Goal: Task Accomplishment & Management: Manage account settings

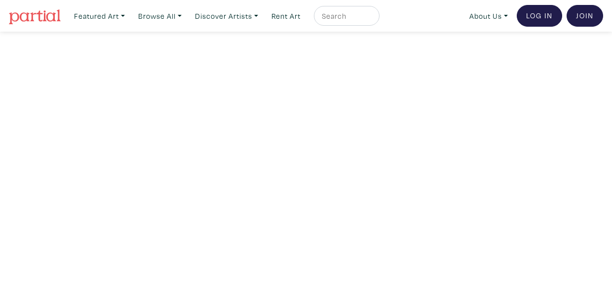
click at [360, 16] on input "text" at bounding box center [345, 16] width 49 height 12
type input "pamela dodds"
click at [372, 19] on button "submit" at bounding box center [372, 19] width 0 height 0
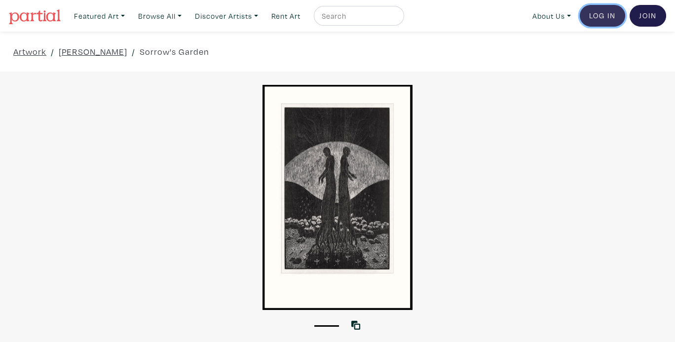
click at [607, 16] on link "Log In" at bounding box center [602, 16] width 45 height 22
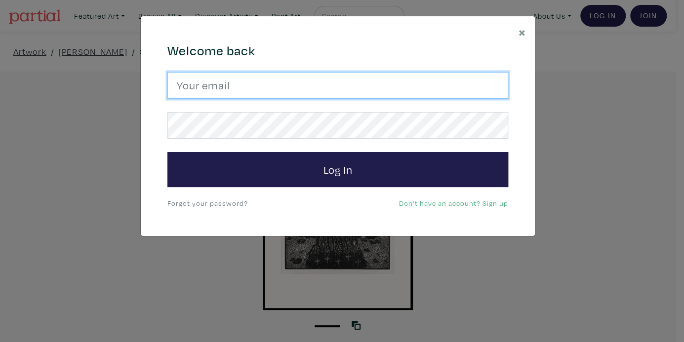
click at [363, 93] on input "email" at bounding box center [337, 85] width 341 height 27
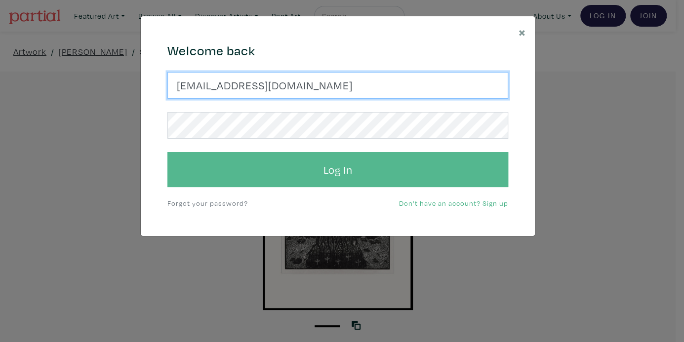
type input "pd1studio@gmail.com"
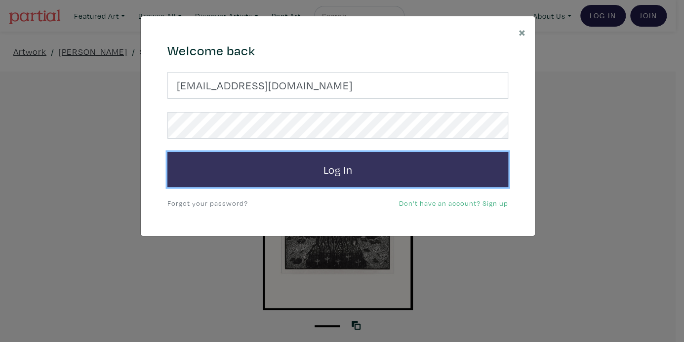
click at [284, 175] on button "Log In" at bounding box center [337, 170] width 341 height 36
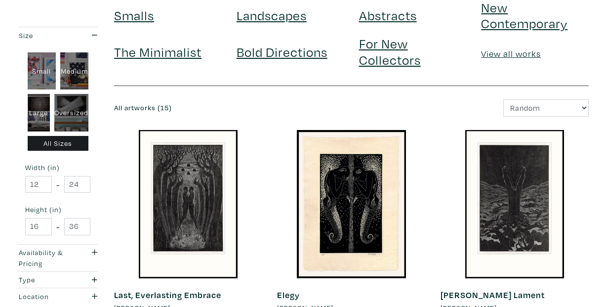
scroll to position [63, 0]
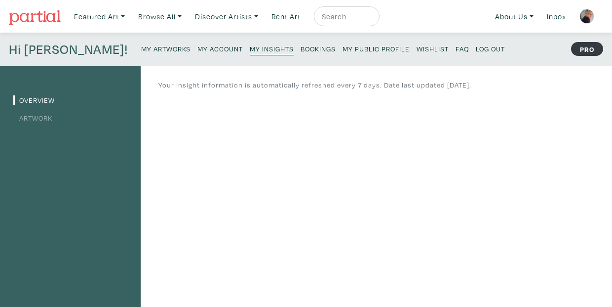
click at [141, 47] on small "My Artworks" at bounding box center [165, 48] width 49 height 9
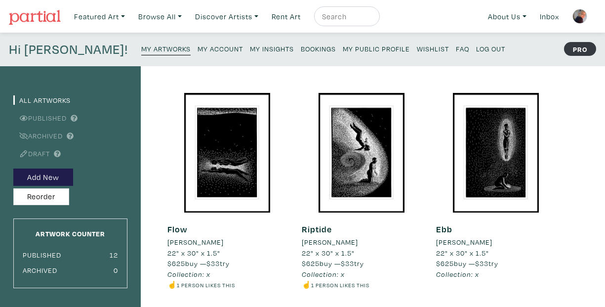
click at [198, 51] on small "My Account" at bounding box center [220, 48] width 45 height 9
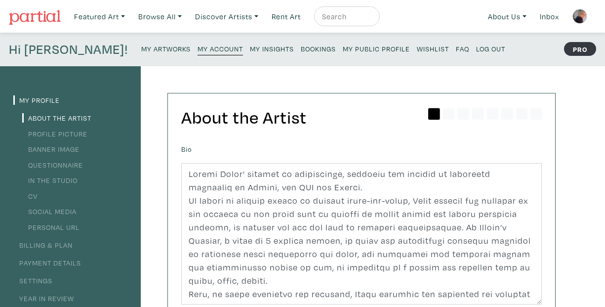
click at [141, 48] on small "My Artworks" at bounding box center [165, 48] width 49 height 9
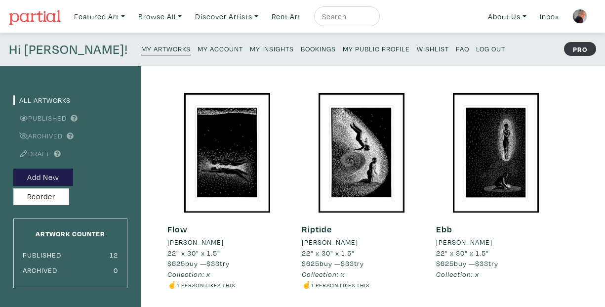
click at [572, 49] on strong "PRO" at bounding box center [580, 49] width 32 height 14
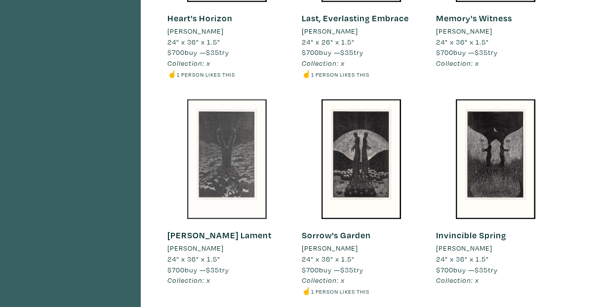
scroll to position [648, 0]
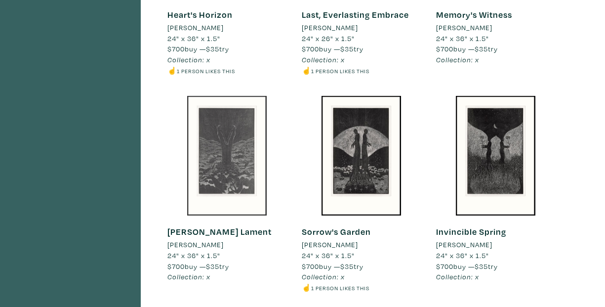
click at [237, 128] on div at bounding box center [226, 155] width 119 height 119
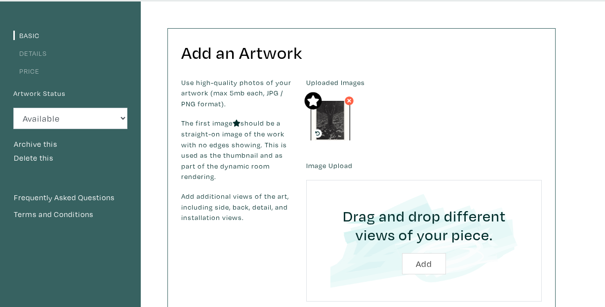
scroll to position [40, 0]
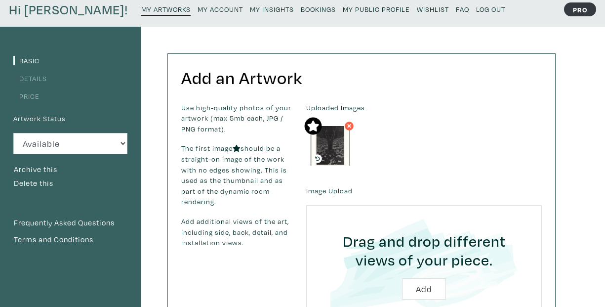
click at [45, 81] on link "Details" at bounding box center [30, 78] width 34 height 9
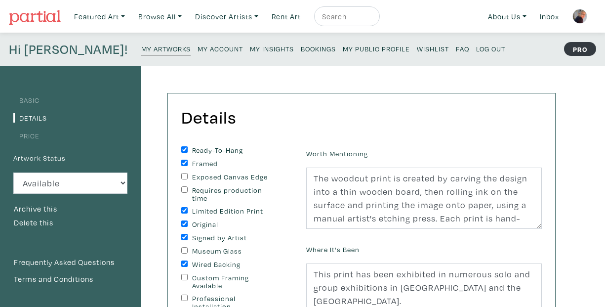
click at [36, 138] on link "Price" at bounding box center [26, 135] width 26 height 9
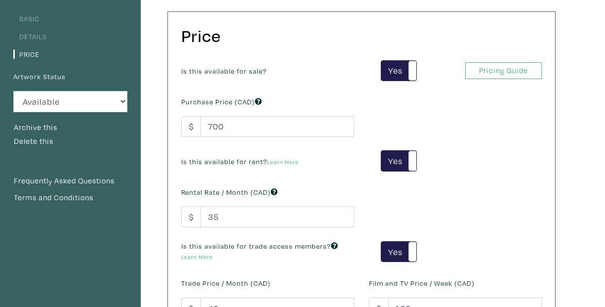
scroll to position [79, 0]
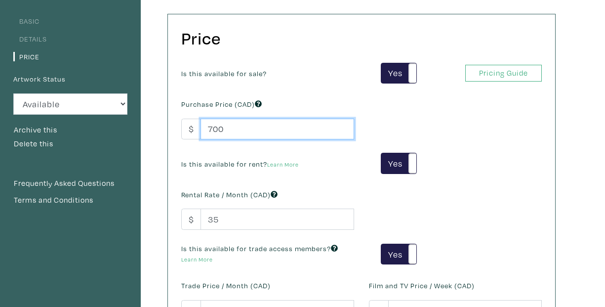
click at [220, 129] on input "700" at bounding box center [277, 129] width 154 height 21
drag, startPoint x: 214, startPoint y: 129, endPoint x: 207, endPoint y: 129, distance: 7.4
click at [208, 129] on input "700" at bounding box center [277, 129] width 154 height 21
drag, startPoint x: 240, startPoint y: 130, endPoint x: 226, endPoint y: 133, distance: 14.0
click at [226, 133] on input "85000" at bounding box center [277, 129] width 154 height 21
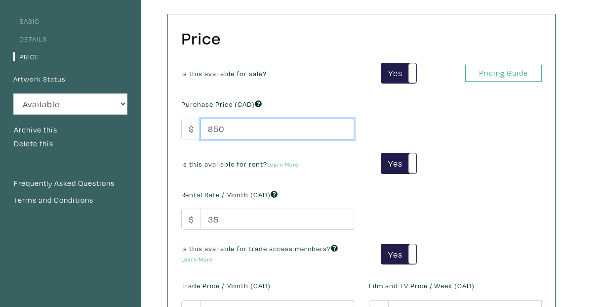
click at [238, 131] on input "850" at bounding box center [277, 129] width 154 height 21
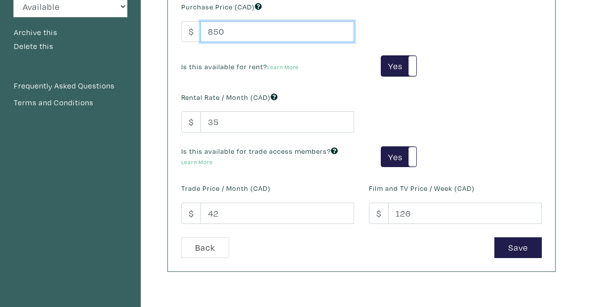
scroll to position [182, 0]
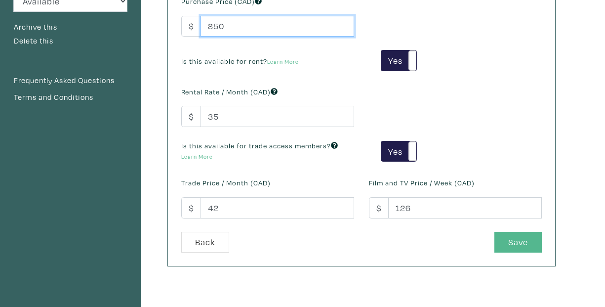
type input "850"
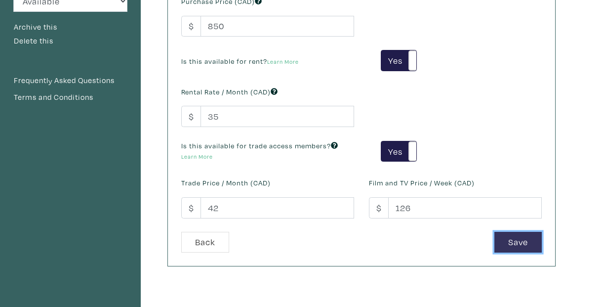
click at [520, 242] on button "Save" at bounding box center [517, 242] width 47 height 21
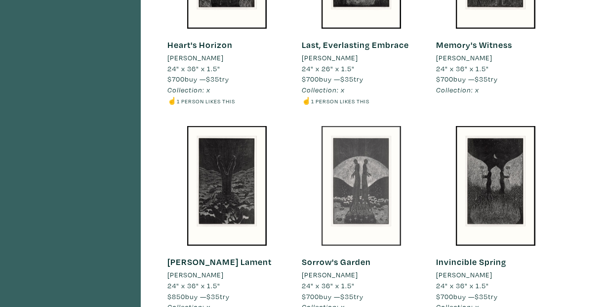
scroll to position [679, 0]
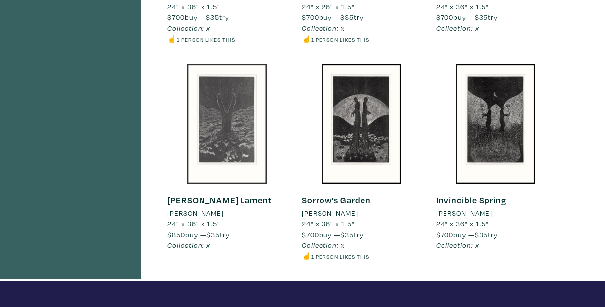
click at [240, 142] on div at bounding box center [226, 123] width 119 height 119
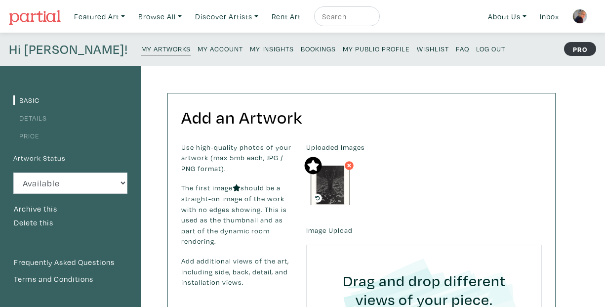
click at [37, 119] on link "Details" at bounding box center [30, 117] width 34 height 9
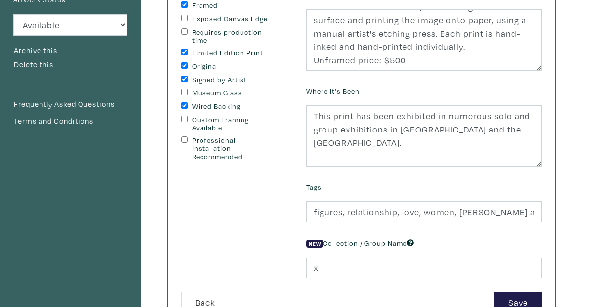
scroll to position [33, 0]
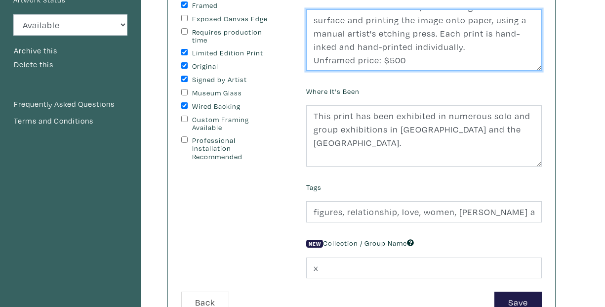
click at [392, 51] on textarea "The woodcut print is created by carving the design into a thin wooden board, th…" at bounding box center [424, 39] width 236 height 61
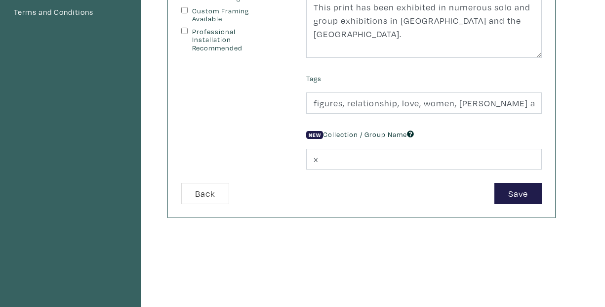
scroll to position [269, 0]
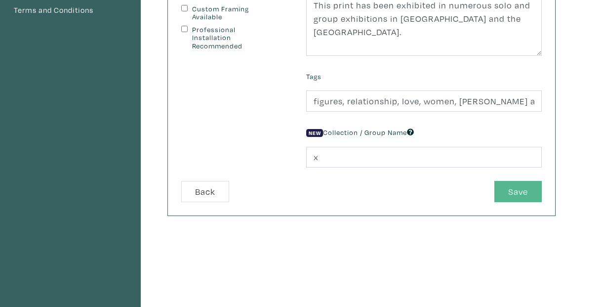
type textarea "The woodcut print is created by carving the design into a thin wooden board, th…"
click at [511, 202] on button "Save" at bounding box center [517, 191] width 47 height 21
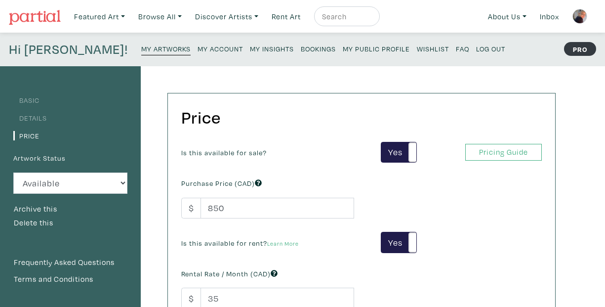
click at [141, 49] on small "My Artworks" at bounding box center [165, 48] width 49 height 9
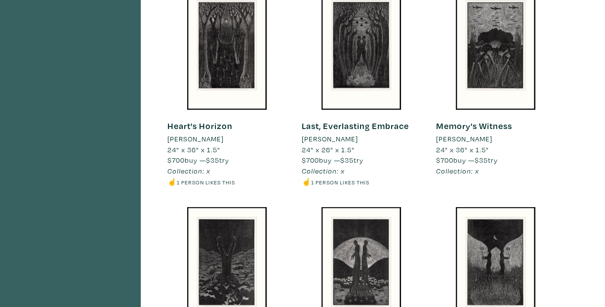
scroll to position [743, 0]
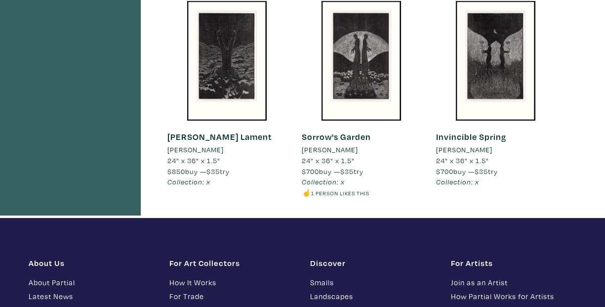
click at [334, 153] on li "[PERSON_NAME]" at bounding box center [330, 149] width 56 height 11
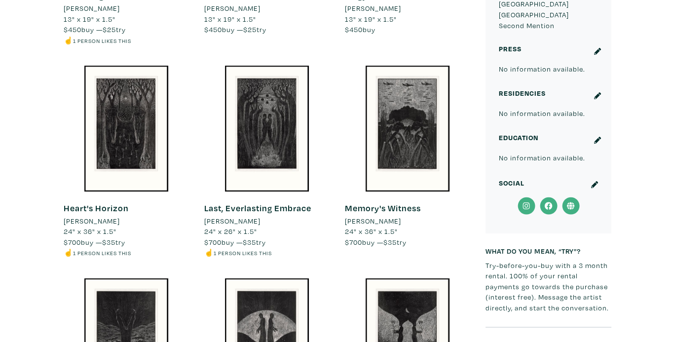
scroll to position [951, 0]
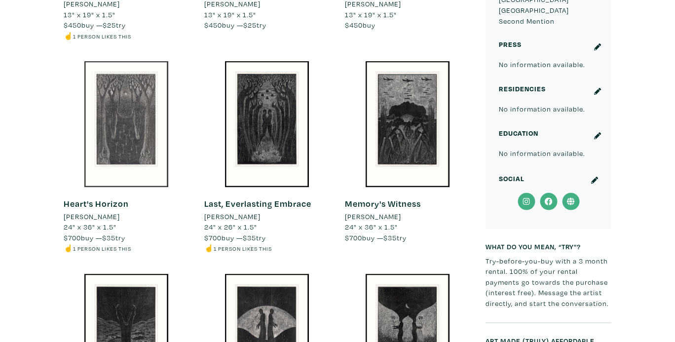
click at [118, 162] on div at bounding box center [127, 124] width 126 height 126
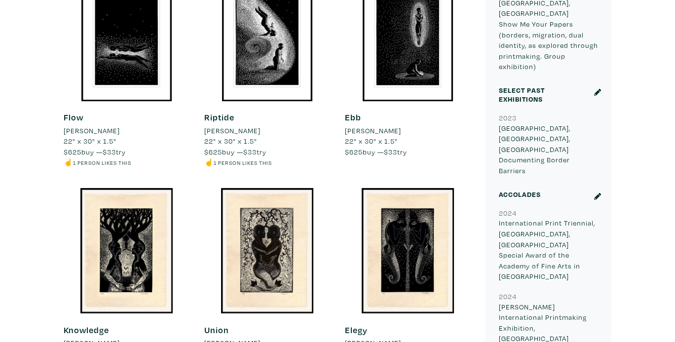
scroll to position [446, 0]
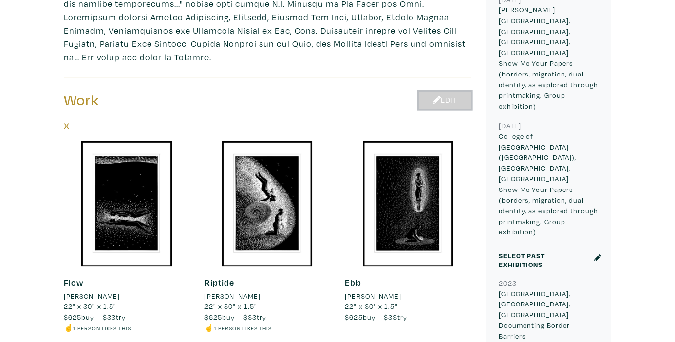
click at [441, 95] on link "Edit" at bounding box center [445, 100] width 52 height 17
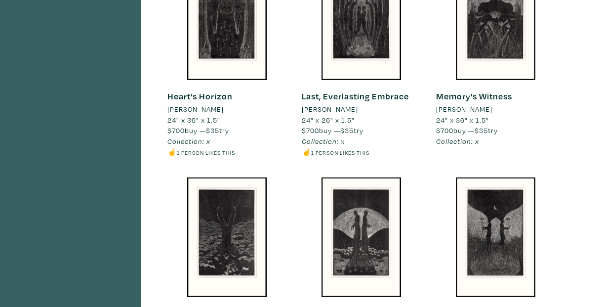
scroll to position [593, 0]
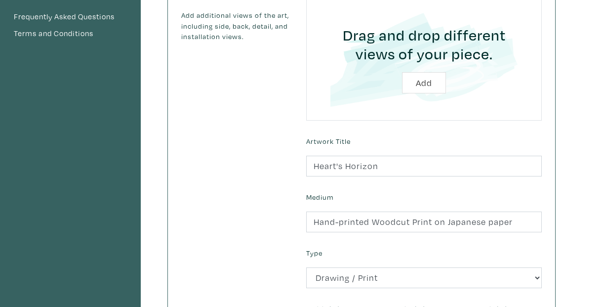
scroll to position [95, 0]
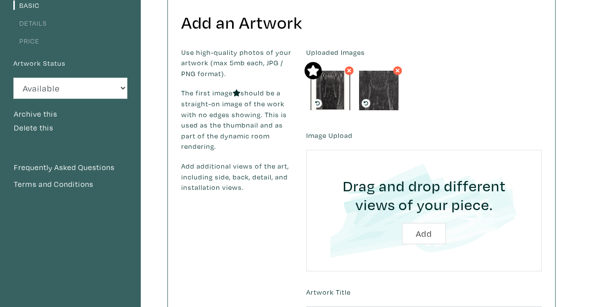
click at [40, 29] on li "Details" at bounding box center [70, 22] width 114 height 13
click at [40, 26] on link "Details" at bounding box center [30, 22] width 34 height 9
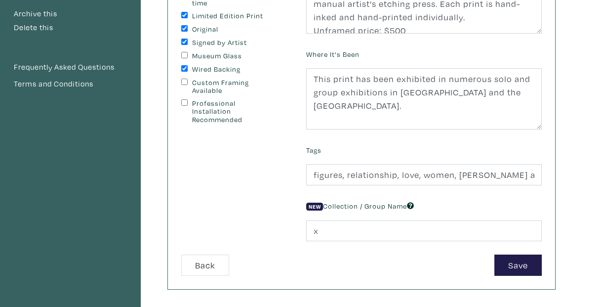
scroll to position [213, 0]
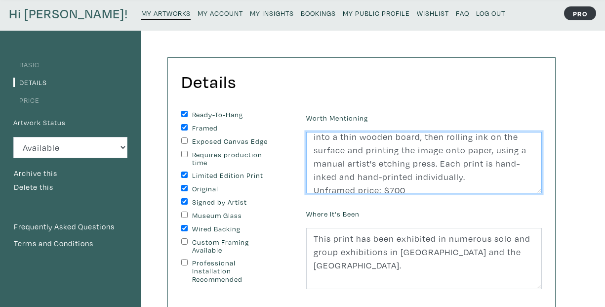
scroll to position [8, 0]
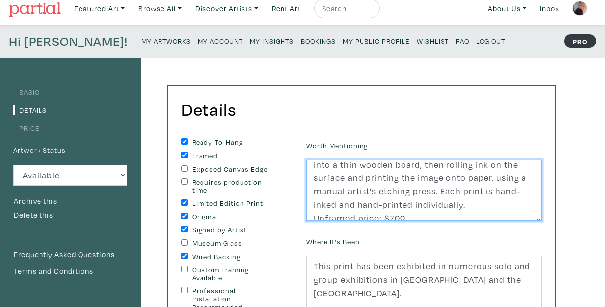
type textarea "The woodcut print is created by carving the design into a thin wooden board, th…"
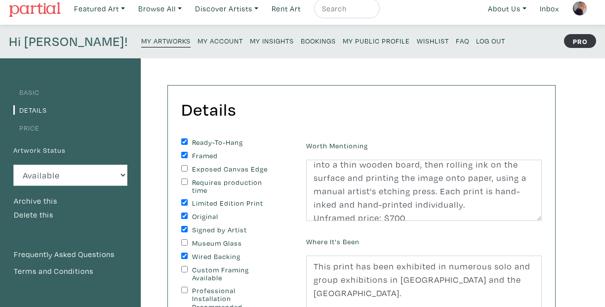
click at [36, 129] on link "Price" at bounding box center [26, 127] width 26 height 9
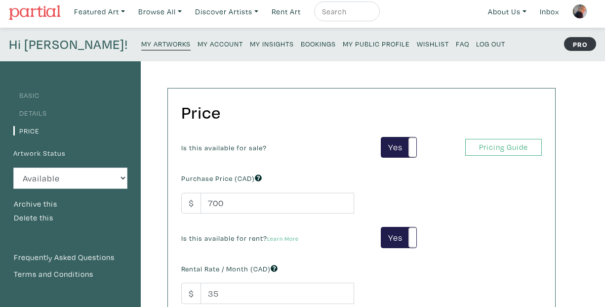
scroll to position [16, 0]
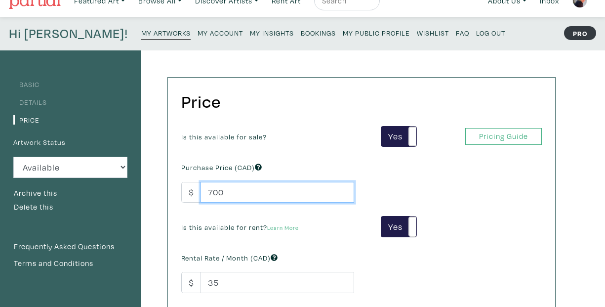
click at [209, 194] on input "700" at bounding box center [277, 192] width 154 height 21
drag, startPoint x: 219, startPoint y: 193, endPoint x: 200, endPoint y: 178, distance: 23.9
click at [207, 193] on input "700" at bounding box center [277, 192] width 154 height 21
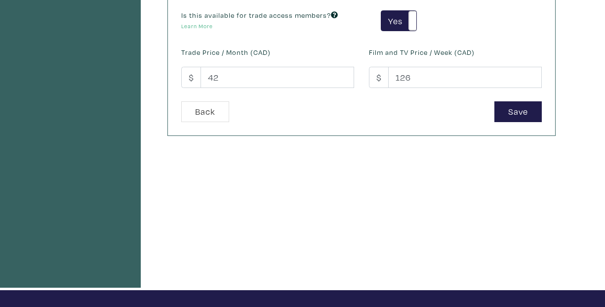
scroll to position [371, 0]
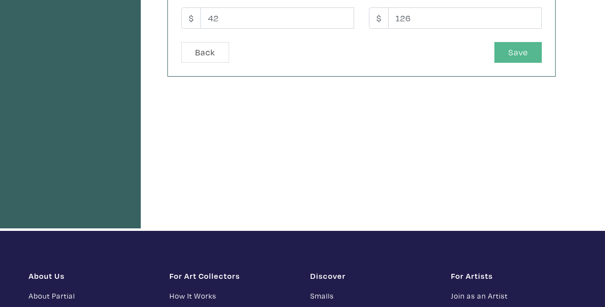
type input "850"
click at [512, 59] on button "Save" at bounding box center [517, 52] width 47 height 21
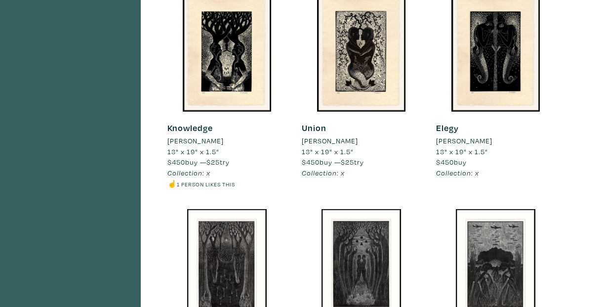
scroll to position [458, 0]
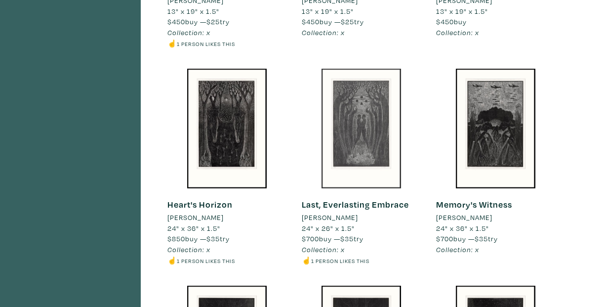
click at [365, 151] on div at bounding box center [361, 128] width 119 height 119
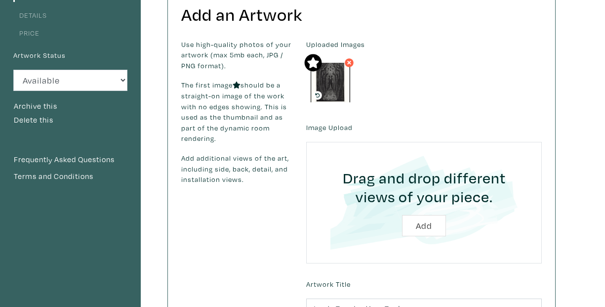
scroll to position [40, 0]
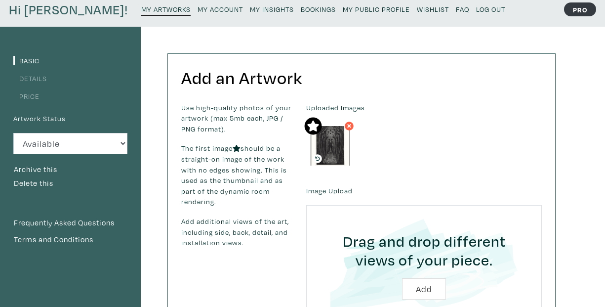
click at [38, 79] on link "Details" at bounding box center [30, 78] width 34 height 9
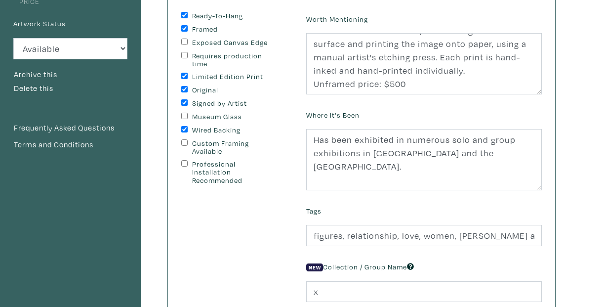
scroll to position [142, 0]
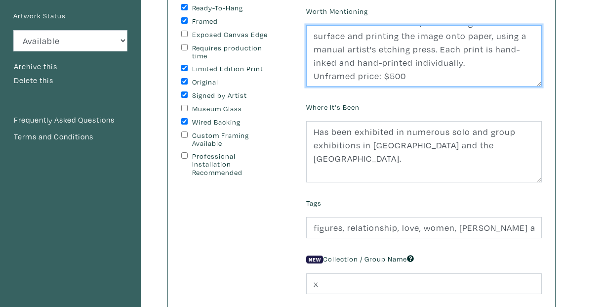
click at [392, 70] on textarea "The woodcut print is created by carving the design into a thin wooden board, th…" at bounding box center [424, 55] width 236 height 61
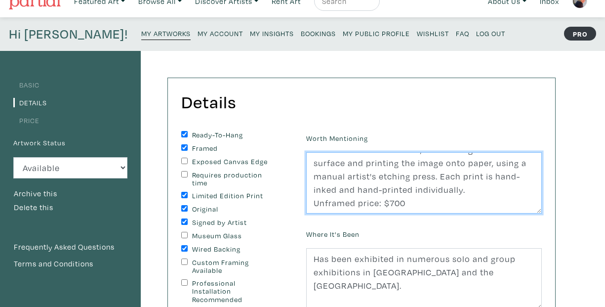
scroll to position [0, 0]
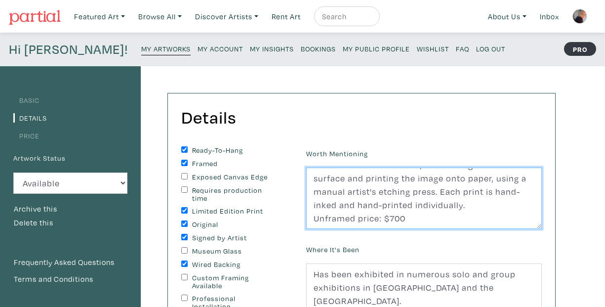
type textarea "The woodcut print is created by carving the design into a thin wooden board, th…"
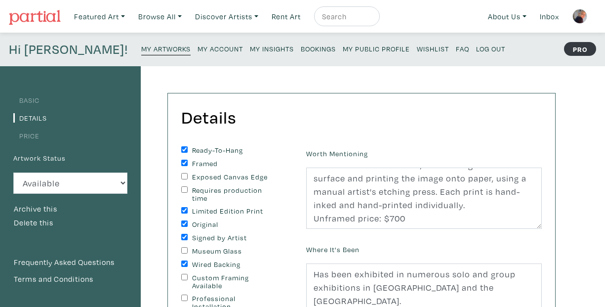
click at [32, 134] on link "Price" at bounding box center [26, 135] width 26 height 9
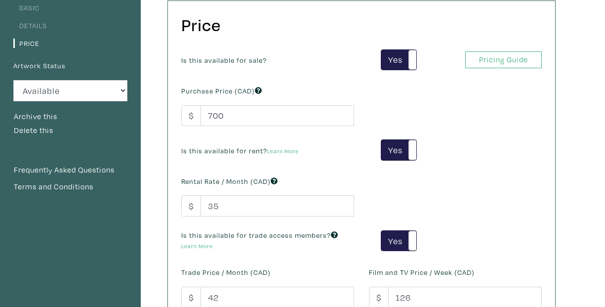
scroll to position [111, 0]
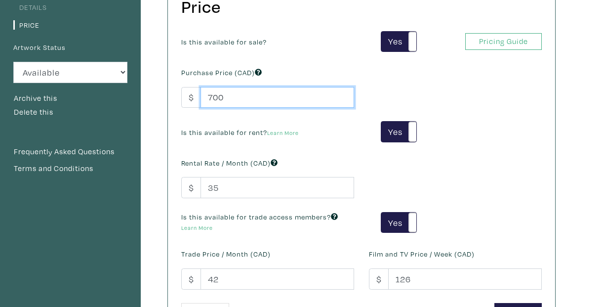
click at [222, 98] on input "700" at bounding box center [277, 97] width 154 height 21
drag, startPoint x: 216, startPoint y: 97, endPoint x: 206, endPoint y: 98, distance: 9.9
click at [206, 98] on input "700" at bounding box center [277, 97] width 154 height 21
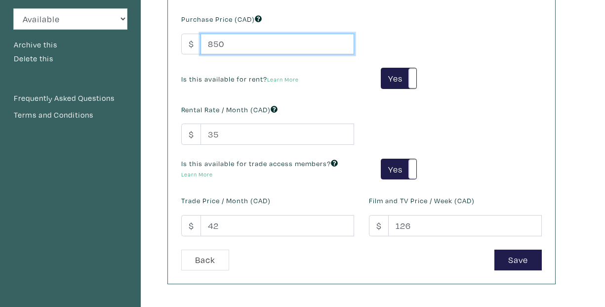
scroll to position [198, 0]
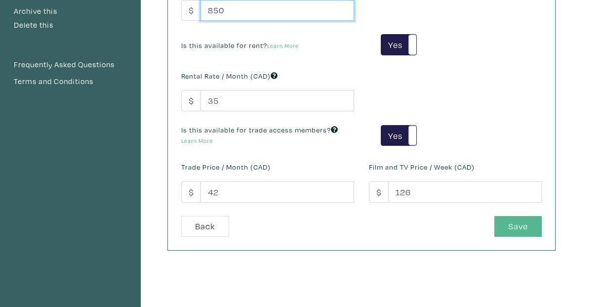
type input "850"
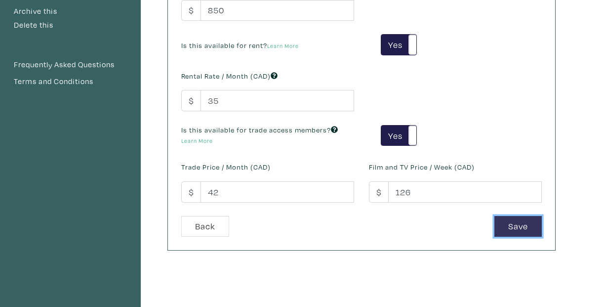
click at [522, 224] on button "Save" at bounding box center [517, 226] width 47 height 21
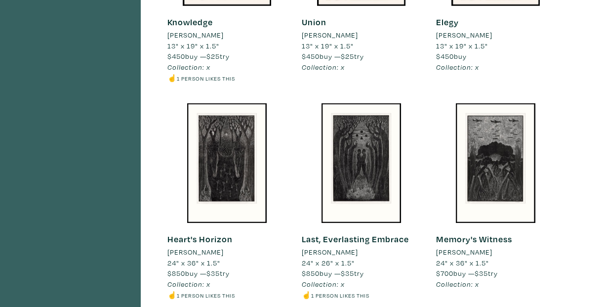
scroll to position [442, 0]
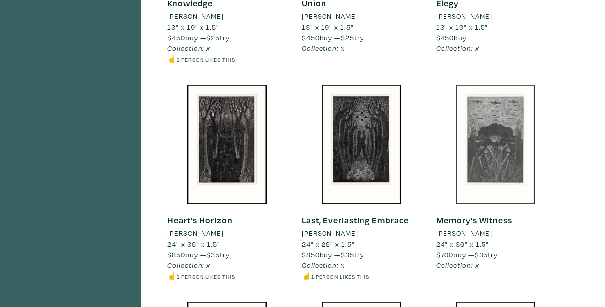
click at [474, 169] on div at bounding box center [495, 143] width 119 height 119
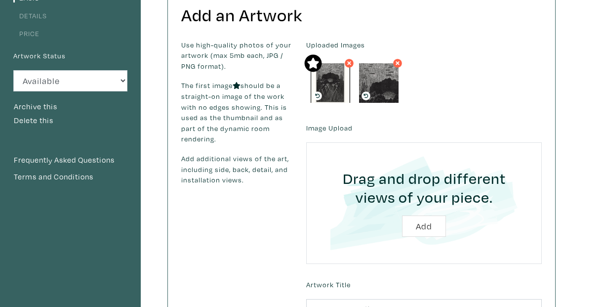
scroll to position [24, 0]
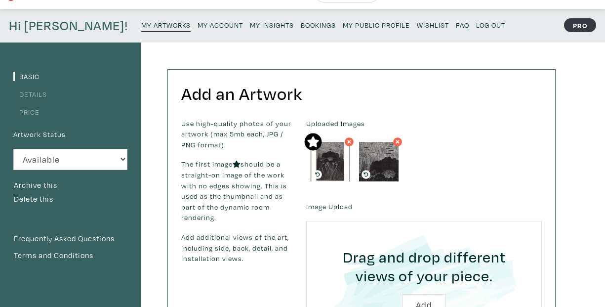
click at [34, 96] on link "Details" at bounding box center [30, 93] width 34 height 9
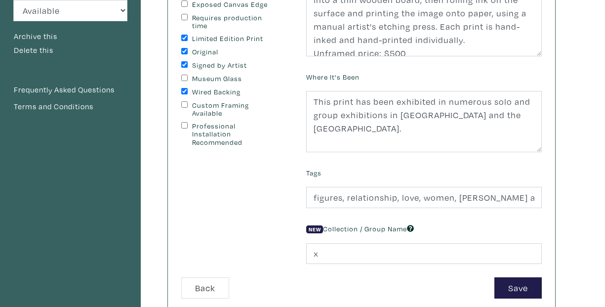
scroll to position [174, 0]
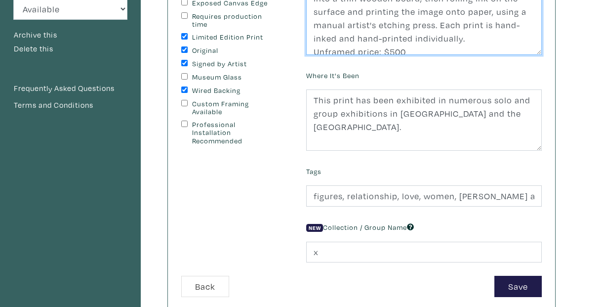
click at [388, 52] on textarea "The woodcut print is created by carving the design into a thin wooden board, th…" at bounding box center [424, 24] width 236 height 61
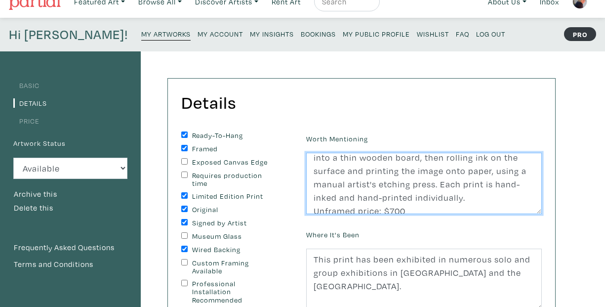
scroll to position [16, 0]
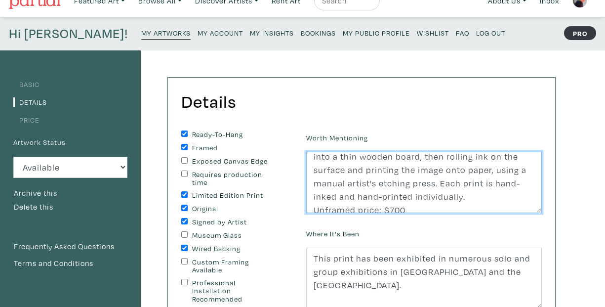
type textarea "The woodcut print is created by carving the design into a thin wooden board, th…"
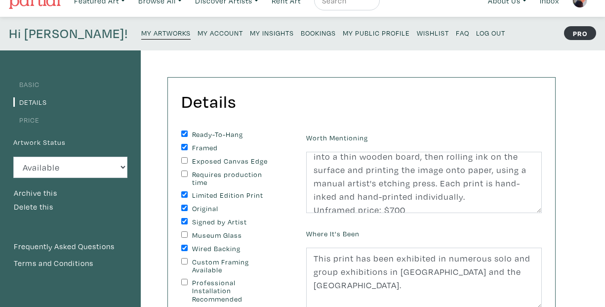
click at [35, 120] on link "Price" at bounding box center [26, 119] width 26 height 9
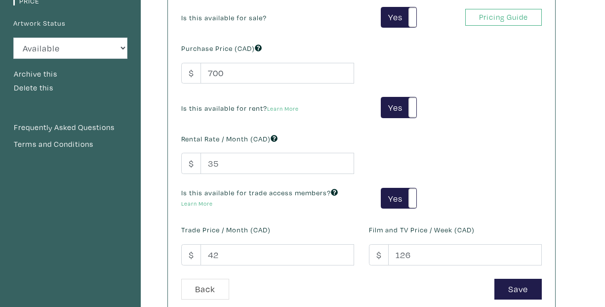
scroll to position [158, 0]
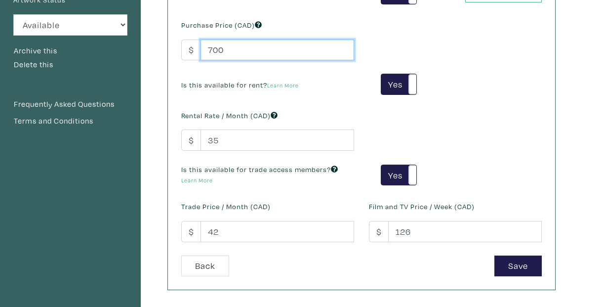
drag, startPoint x: 214, startPoint y: 53, endPoint x: 206, endPoint y: 53, distance: 7.4
click at [206, 53] on input "700" at bounding box center [277, 50] width 154 height 21
type input "900"
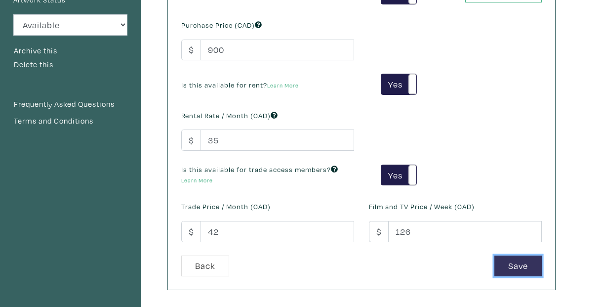
click at [530, 268] on button "Save" at bounding box center [517, 265] width 47 height 21
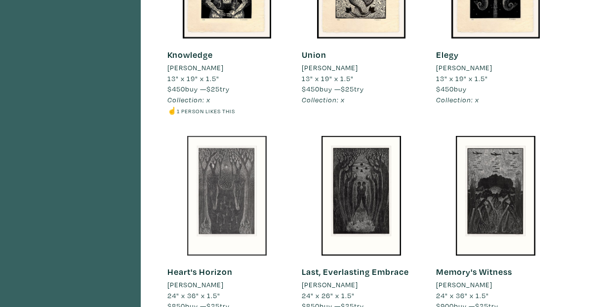
scroll to position [419, 0]
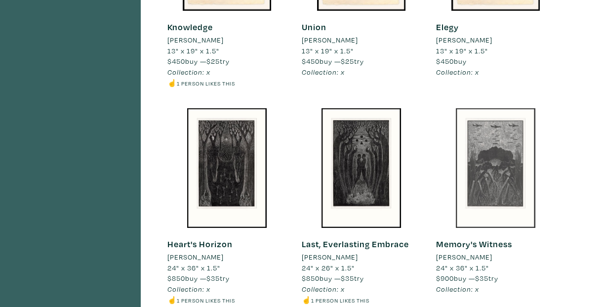
click at [506, 196] on div at bounding box center [495, 167] width 119 height 119
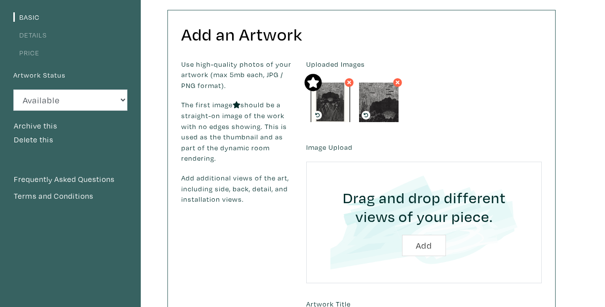
scroll to position [47, 0]
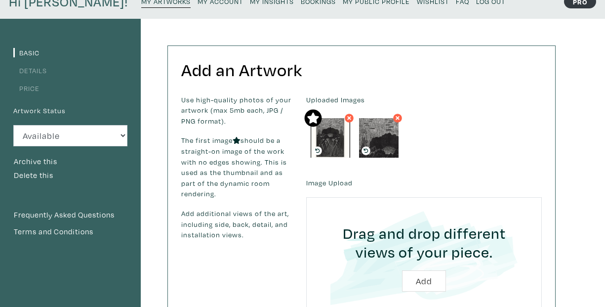
click at [23, 71] on link "Details" at bounding box center [30, 70] width 34 height 9
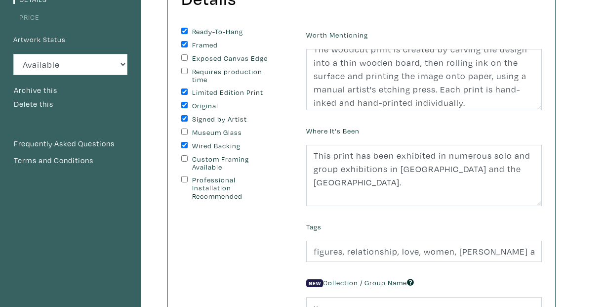
scroll to position [19, 0]
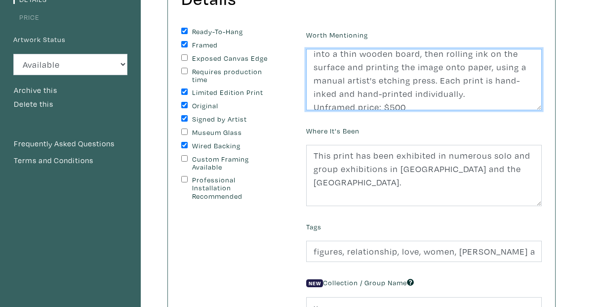
click at [391, 108] on textarea "The woodcut print is created by carving the design into a thin wooden board, th…" at bounding box center [424, 79] width 236 height 61
type textarea "The woodcut print is created by carving the design into a thin wooden board, th…"
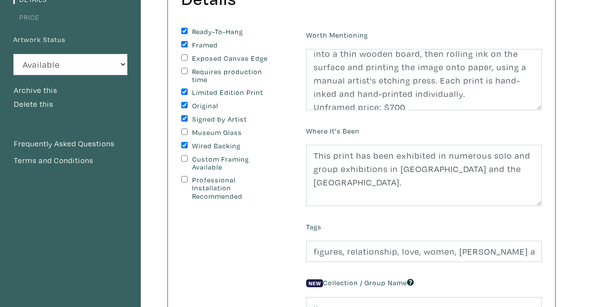
click at [35, 19] on link "Price" at bounding box center [26, 16] width 26 height 9
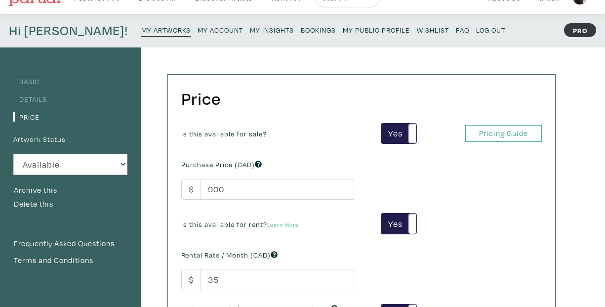
scroll to position [245, 0]
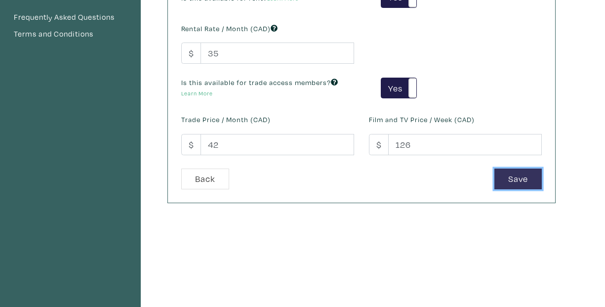
click at [528, 183] on button "Save" at bounding box center [517, 178] width 47 height 21
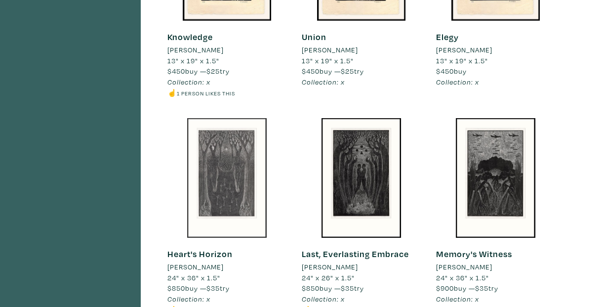
scroll to position [474, 0]
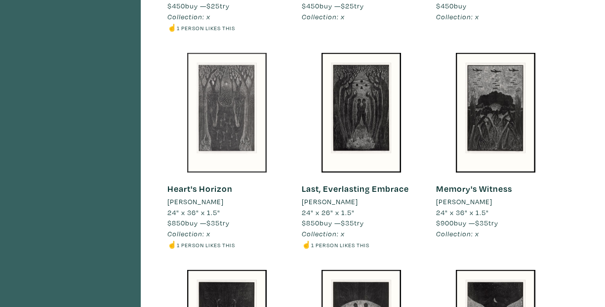
click at [228, 150] on div at bounding box center [226, 112] width 119 height 119
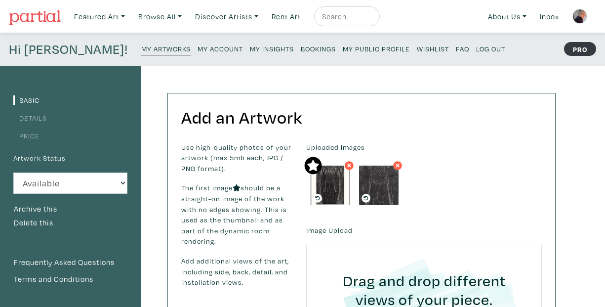
click at [33, 133] on link "Price" at bounding box center [26, 135] width 26 height 9
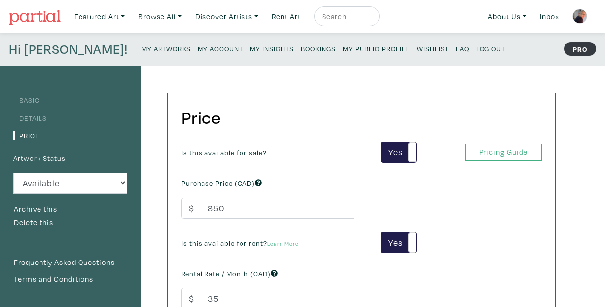
scroll to position [32, 0]
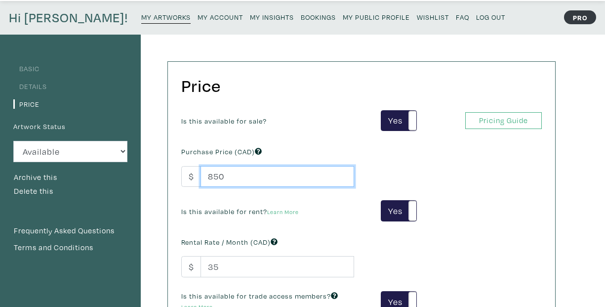
drag, startPoint x: 221, startPoint y: 176, endPoint x: 202, endPoint y: 173, distance: 19.5
click at [205, 176] on input "850" at bounding box center [277, 176] width 154 height 21
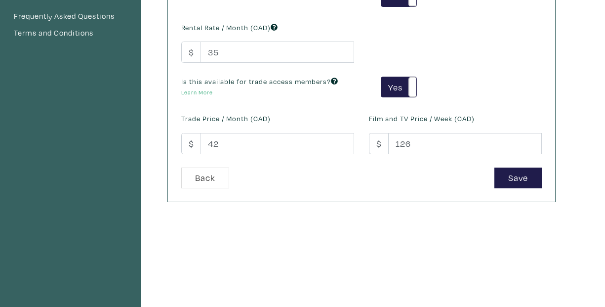
scroll to position [253, 0]
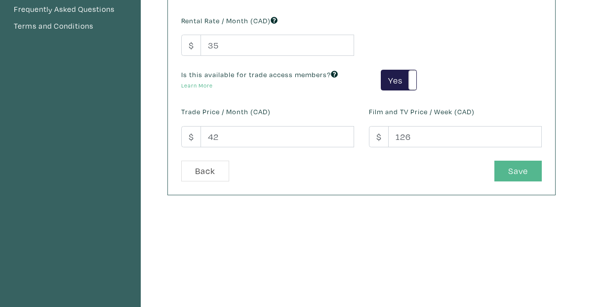
type input "900"
click at [512, 172] on button "Save" at bounding box center [517, 170] width 47 height 21
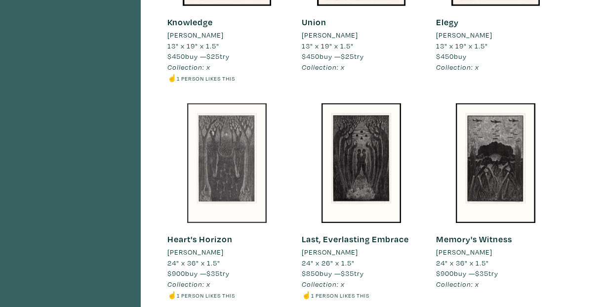
scroll to position [427, 0]
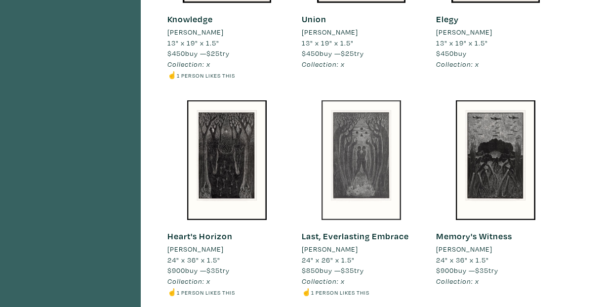
click at [356, 171] on div at bounding box center [361, 159] width 119 height 119
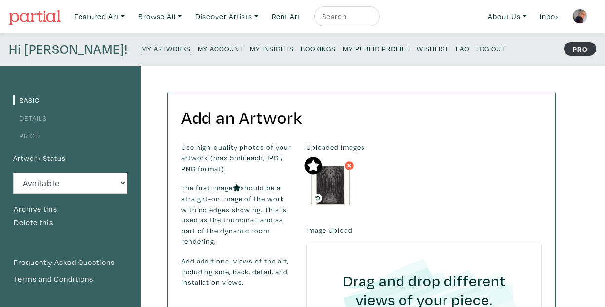
click at [32, 139] on link "Price" at bounding box center [26, 135] width 26 height 9
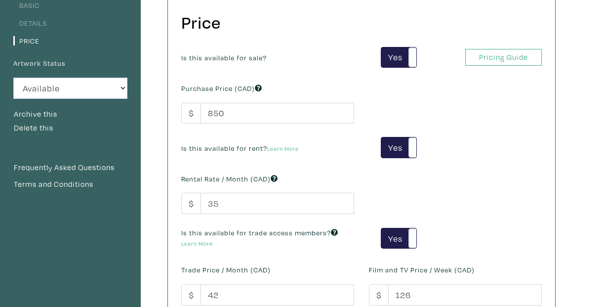
scroll to position [95, 0]
drag, startPoint x: 217, startPoint y: 116, endPoint x: 204, endPoint y: 112, distance: 13.1
click at [203, 115] on input "850" at bounding box center [277, 113] width 154 height 21
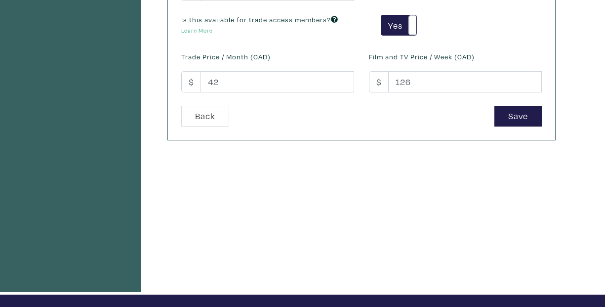
scroll to position [308, 0]
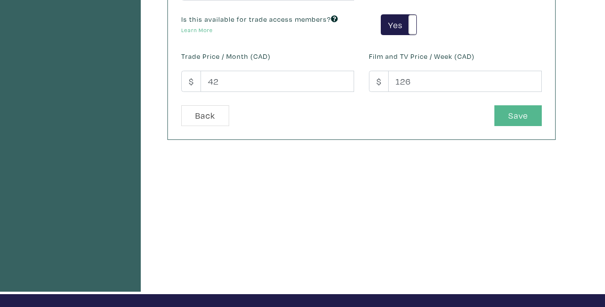
type input "900"
click at [521, 121] on button "Save" at bounding box center [517, 115] width 47 height 21
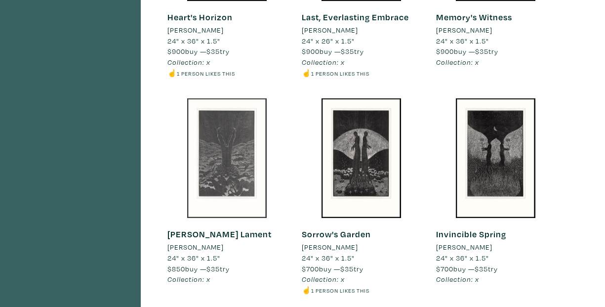
scroll to position [648, 0]
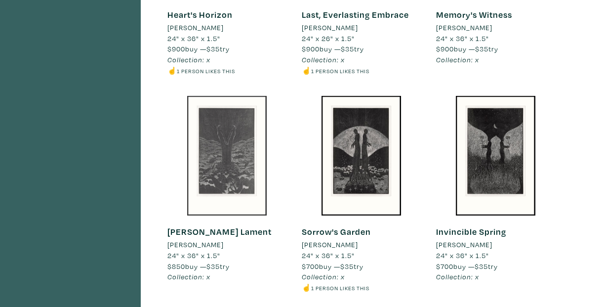
click at [223, 199] on div at bounding box center [226, 155] width 119 height 119
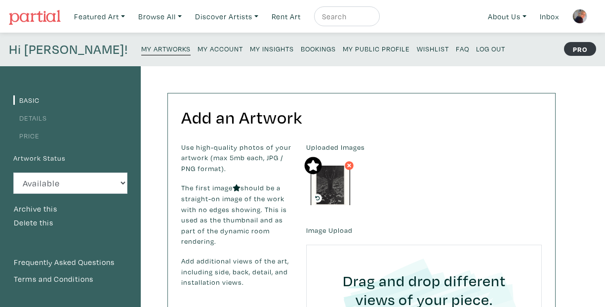
click at [33, 119] on link "Details" at bounding box center [30, 117] width 34 height 9
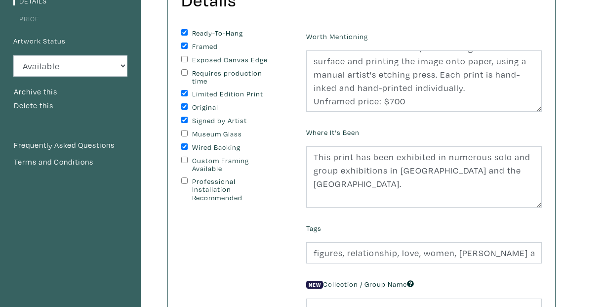
scroll to position [79, 0]
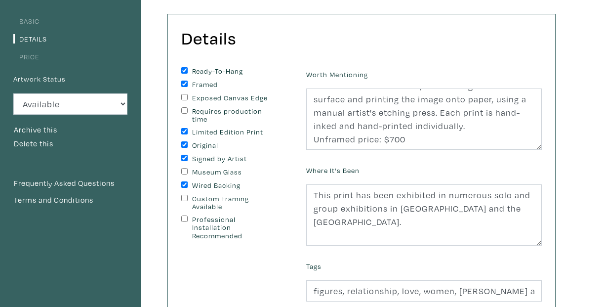
click at [29, 57] on link "Price" at bounding box center [26, 56] width 26 height 9
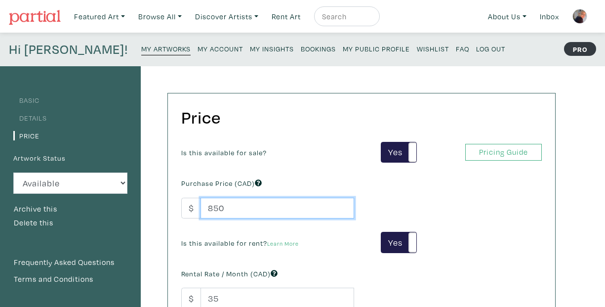
drag, startPoint x: 214, startPoint y: 210, endPoint x: 194, endPoint y: 203, distance: 21.4
click at [204, 210] on input "850" at bounding box center [277, 208] width 154 height 21
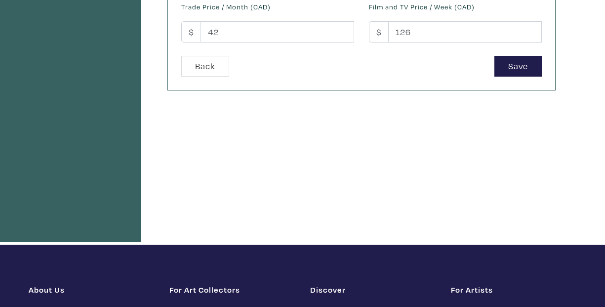
scroll to position [348, 0]
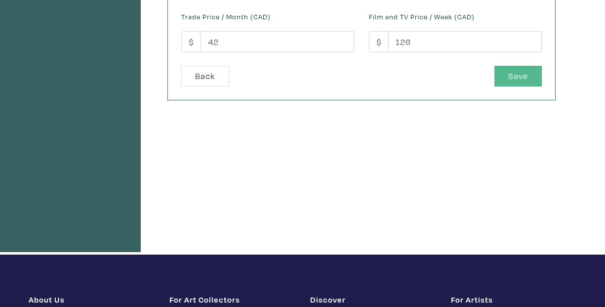
type input "900"
click at [515, 79] on button "Save" at bounding box center [517, 76] width 47 height 21
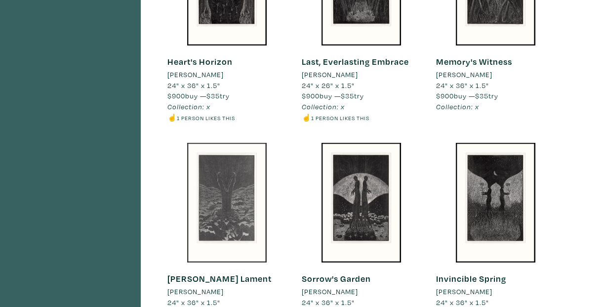
scroll to position [656, 0]
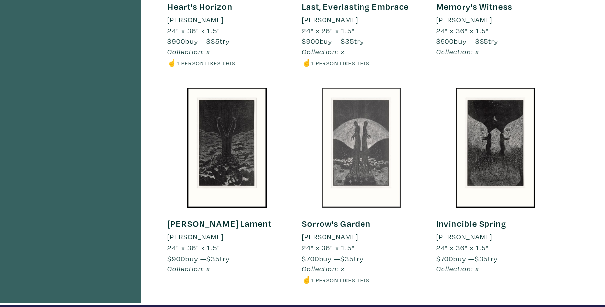
click at [372, 167] on div at bounding box center [361, 147] width 119 height 119
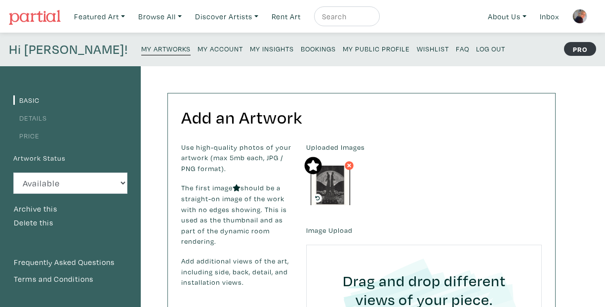
click at [39, 118] on link "Details" at bounding box center [30, 117] width 34 height 9
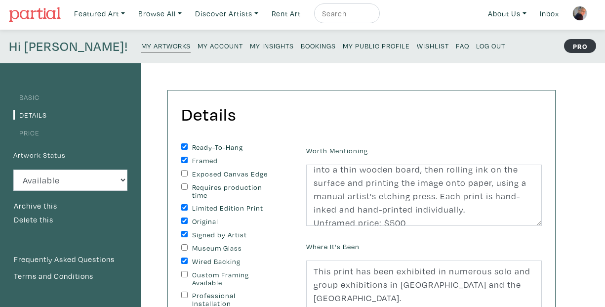
scroll to position [8, 0]
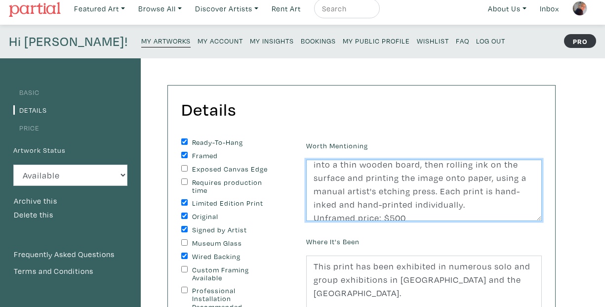
click at [393, 218] on textarea "The woodcut print is created by carving the design into a thin wooden board, th…" at bounding box center [424, 189] width 236 height 61
type textarea "The woodcut print is created by carving the design into a thin wooden board, th…"
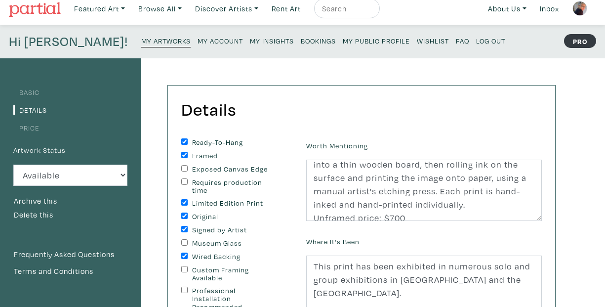
click at [26, 128] on link "Price" at bounding box center [26, 127] width 26 height 9
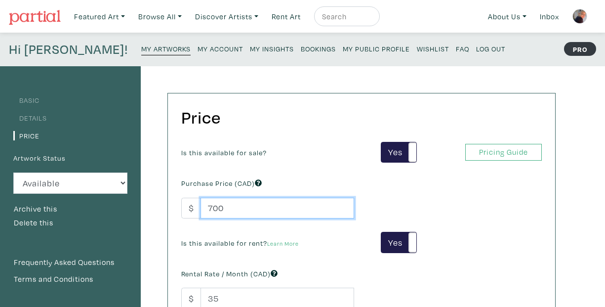
click at [210, 210] on input "700" at bounding box center [277, 208] width 154 height 21
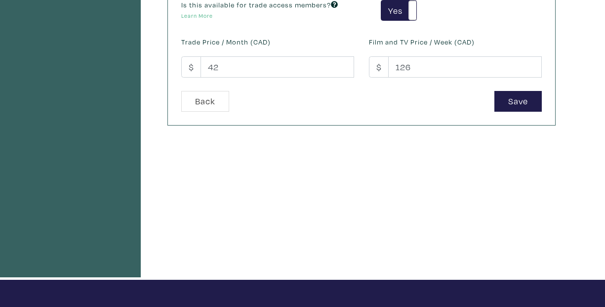
scroll to position [324, 0]
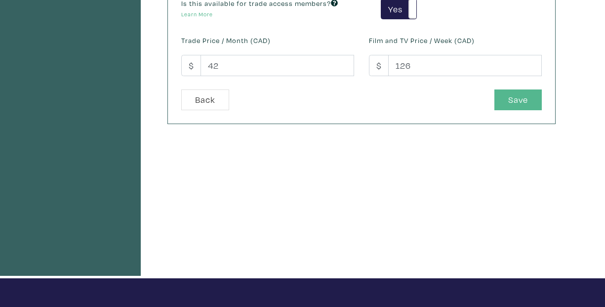
type input "900"
click at [523, 106] on button "Save" at bounding box center [517, 99] width 47 height 21
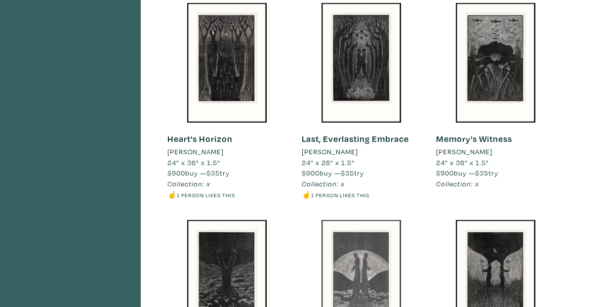
scroll to position [672, 0]
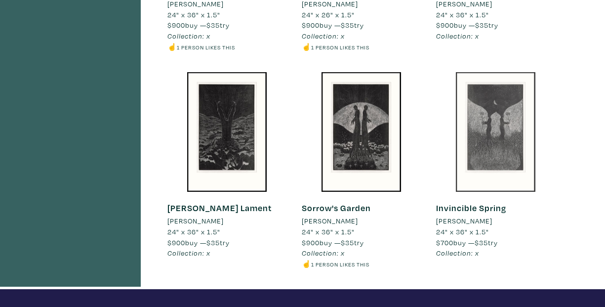
click at [490, 176] on div at bounding box center [495, 131] width 119 height 119
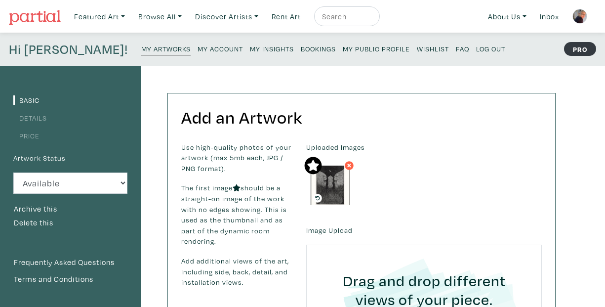
click at [35, 118] on link "Details" at bounding box center [30, 117] width 34 height 9
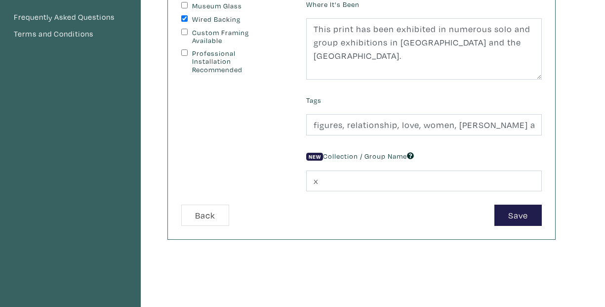
scroll to position [150, 0]
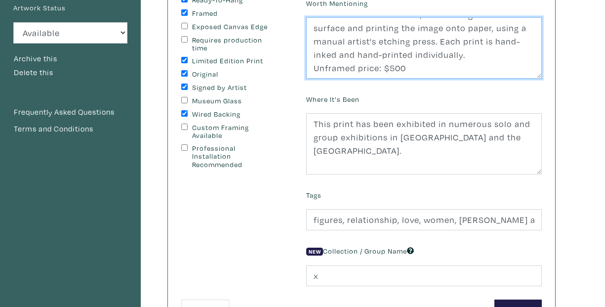
drag, startPoint x: 394, startPoint y: 62, endPoint x: 388, endPoint y: 63, distance: 6.0
click at [390, 63] on textarea "The woodcut print is created by carving the design into a thin wooden board, th…" at bounding box center [424, 47] width 236 height 61
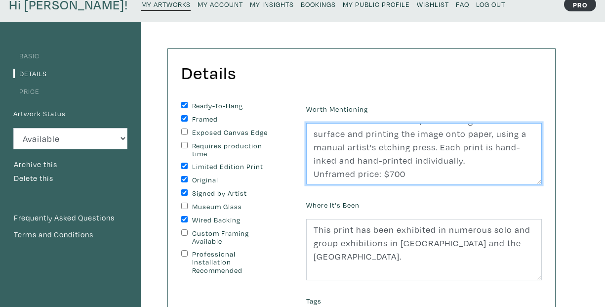
scroll to position [47, 0]
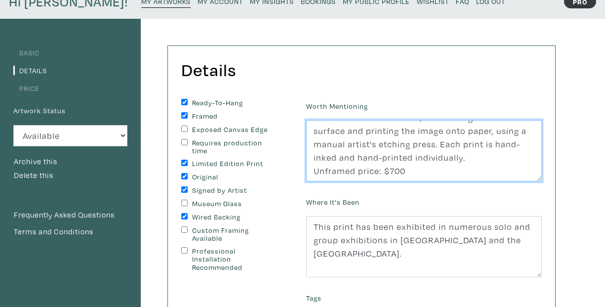
type textarea "The woodcut print is created by carving the design into a thin wooden board, th…"
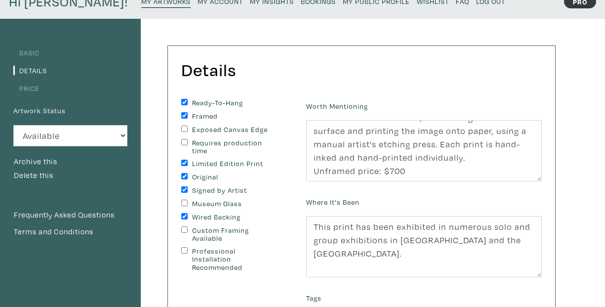
click at [24, 85] on link "Price" at bounding box center [26, 87] width 26 height 9
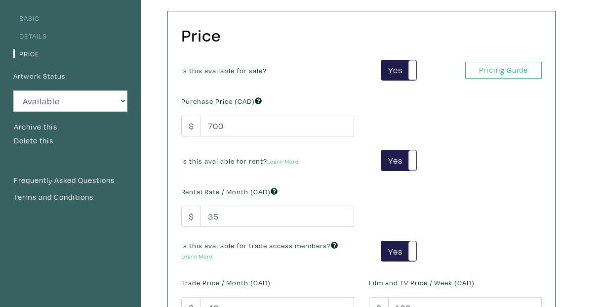
scroll to position [166, 0]
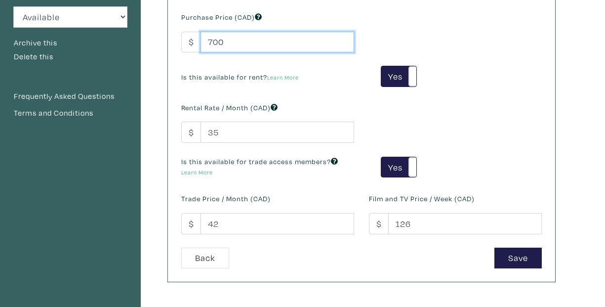
click at [207, 42] on input "700" at bounding box center [277, 42] width 154 height 21
type input "900"
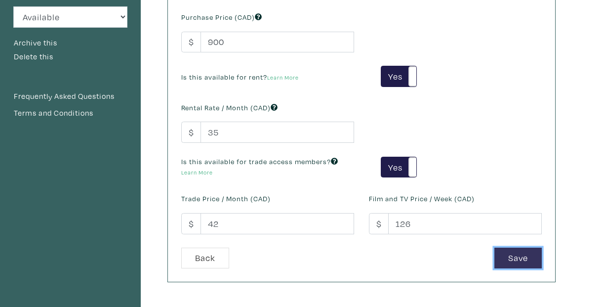
click at [518, 259] on button "Save" at bounding box center [517, 257] width 47 height 21
